Goal: Task Accomplishment & Management: Manage account settings

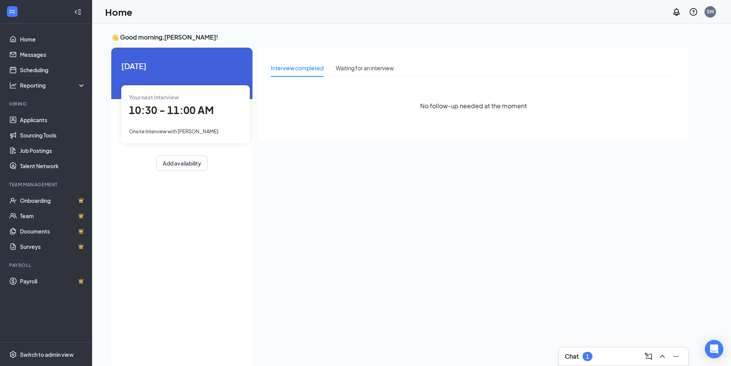
click at [173, 117] on div "10:30 - 11:00 AM" at bounding box center [185, 110] width 113 height 16
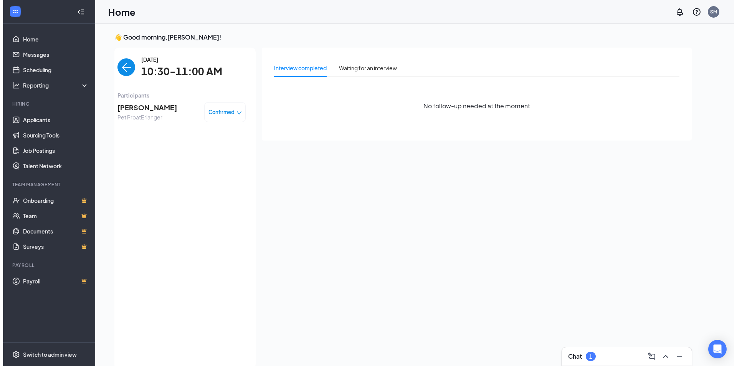
scroll to position [3, 0]
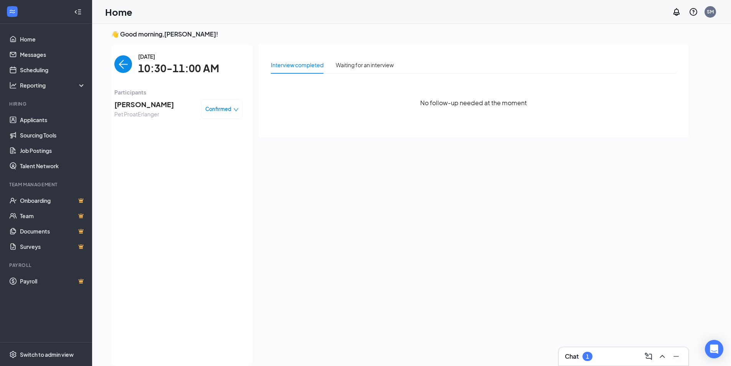
click at [135, 109] on span "[PERSON_NAME]" at bounding box center [143, 104] width 59 height 11
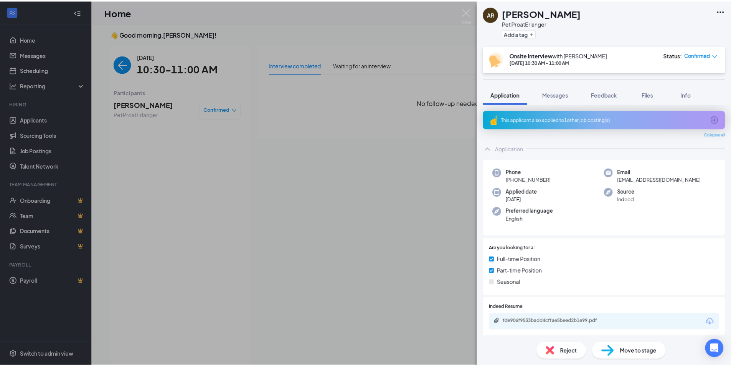
scroll to position [153, 0]
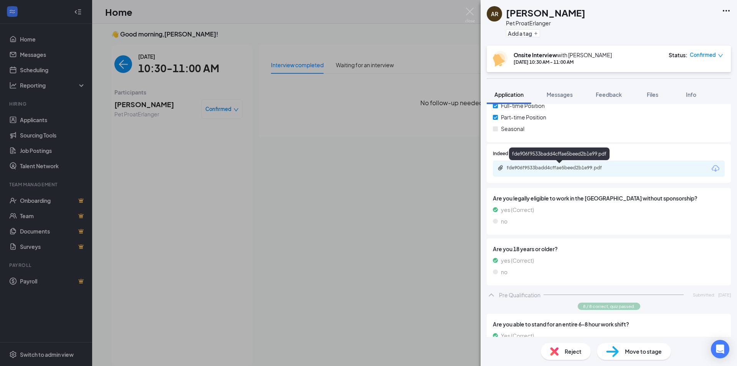
click at [582, 168] on div "fde906f9533badd4cffae5beed2b1e99.pdf" at bounding box center [560, 168] width 107 height 6
click at [461, 51] on div "AR [PERSON_NAME] Pet Pro at Erlanger Add a tag Onsite Interview with [PERSON_NA…" at bounding box center [368, 183] width 737 height 366
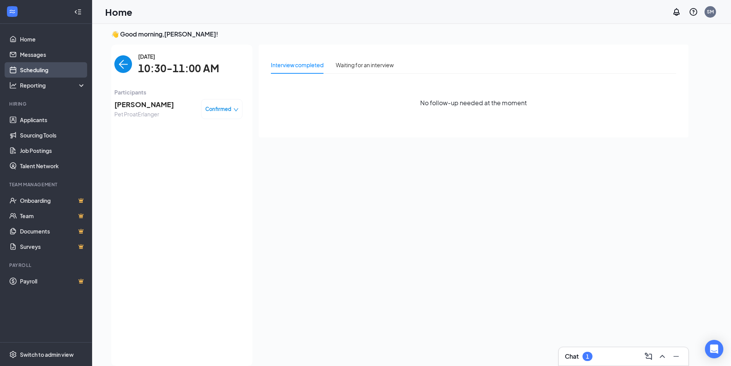
click at [36, 66] on link "Scheduling" at bounding box center [53, 69] width 66 height 15
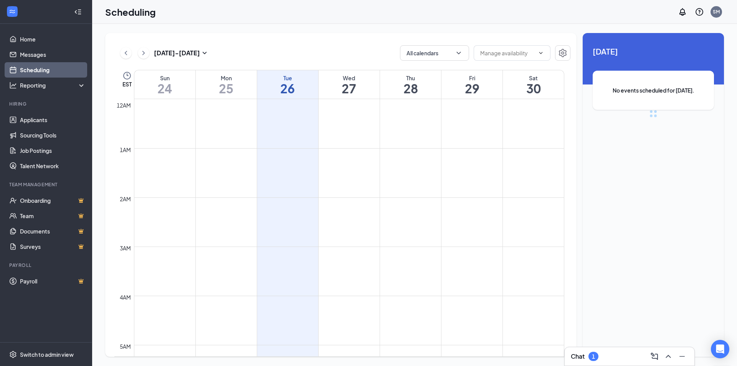
scroll to position [377, 0]
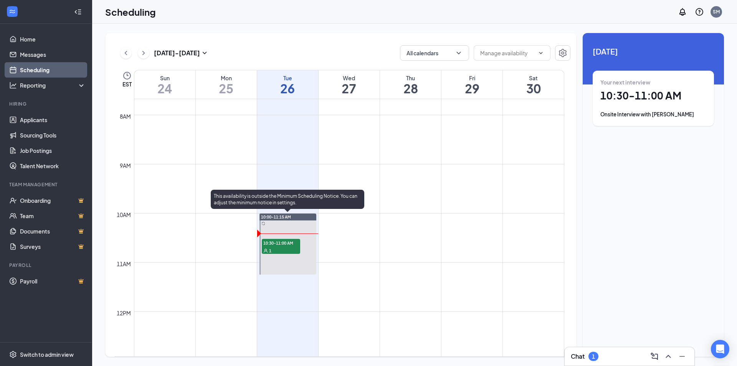
click at [294, 247] on div "1" at bounding box center [281, 250] width 38 height 8
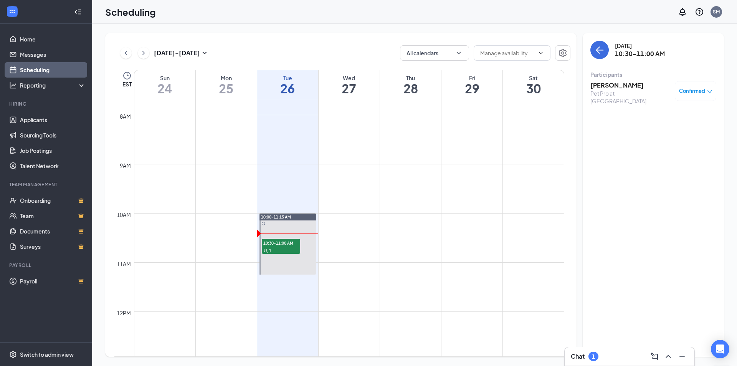
click at [147, 55] on button at bounding box center [144, 53] width 12 height 12
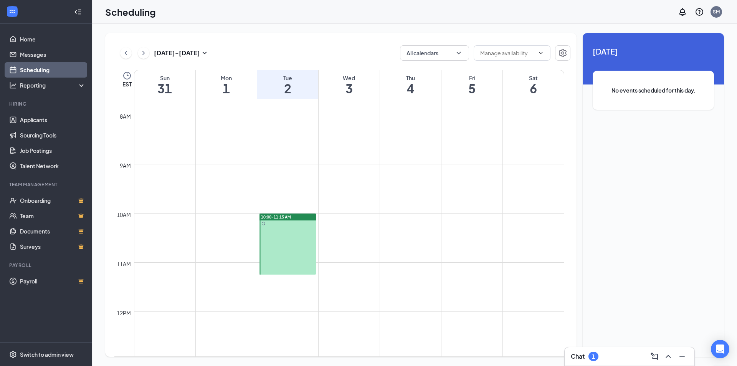
click at [296, 236] on div at bounding box center [287, 243] width 57 height 61
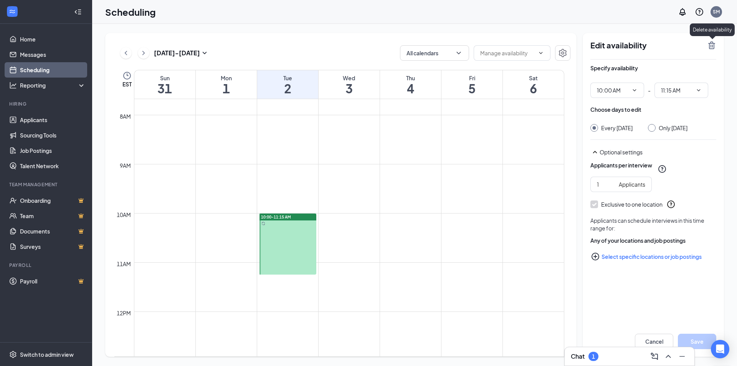
click at [715, 48] on icon "TrashOutline" at bounding box center [711, 45] width 9 height 9
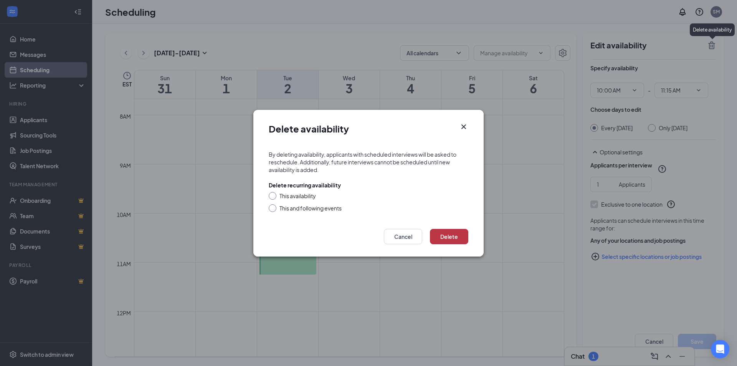
click at [452, 239] on button "Delete" at bounding box center [449, 236] width 38 height 15
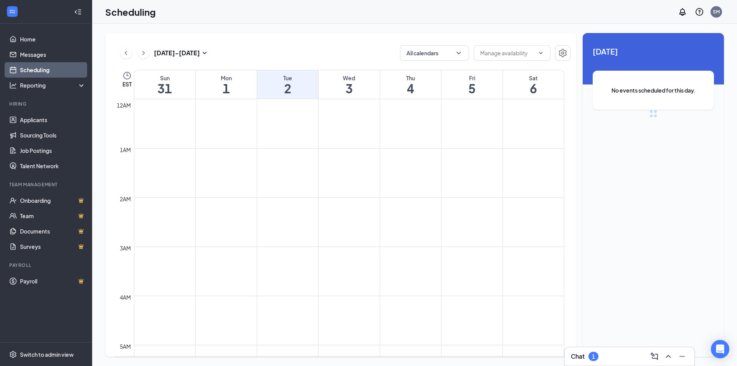
scroll to position [377, 0]
click at [141, 56] on icon "ChevronRight" at bounding box center [144, 52] width 8 height 9
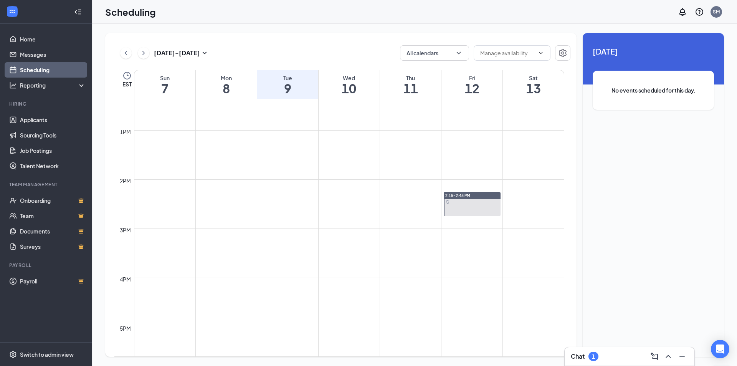
scroll to position [377, 0]
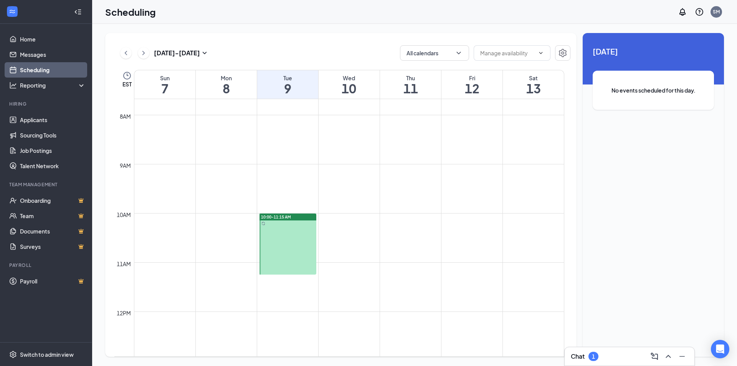
click at [279, 210] on td at bounding box center [349, 207] width 430 height 12
click at [293, 226] on div at bounding box center [287, 243] width 57 height 61
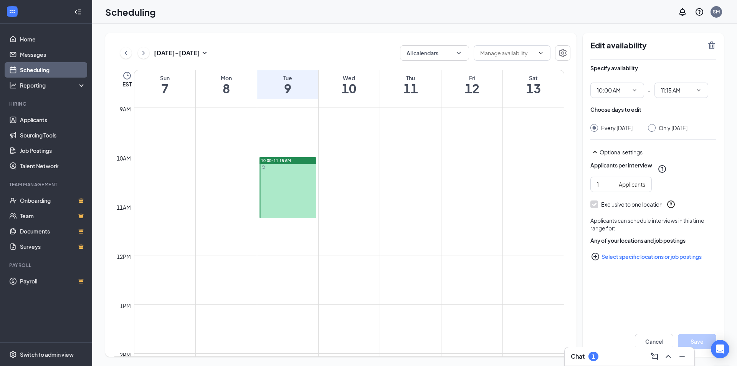
scroll to position [416, 0]
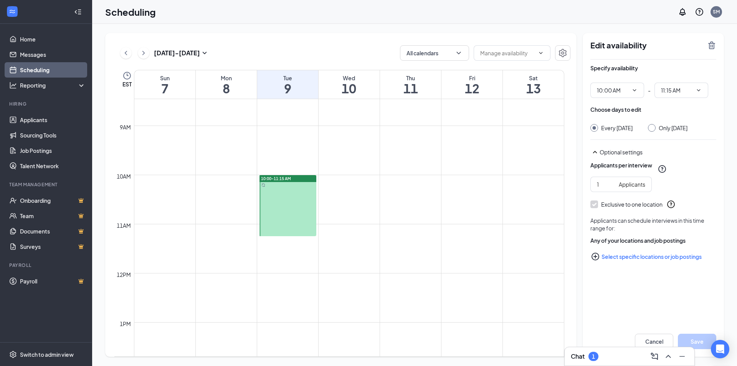
click at [284, 165] on td at bounding box center [349, 168] width 430 height 12
click at [289, 181] on span "10:00-11:15 AM" at bounding box center [276, 178] width 30 height 5
click at [300, 189] on div at bounding box center [287, 205] width 57 height 61
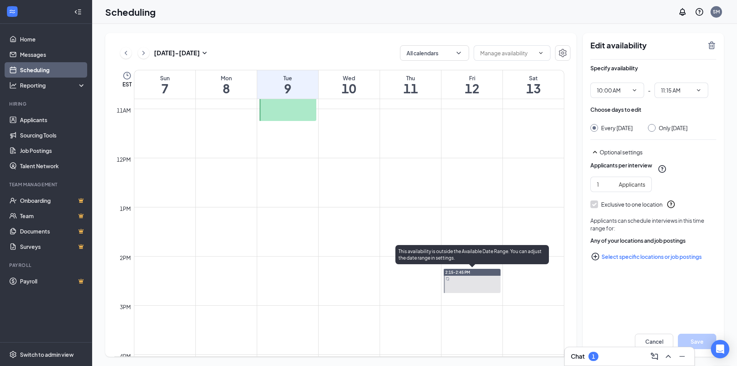
click at [479, 288] on div at bounding box center [472, 281] width 57 height 24
